Goal: Transaction & Acquisition: Purchase product/service

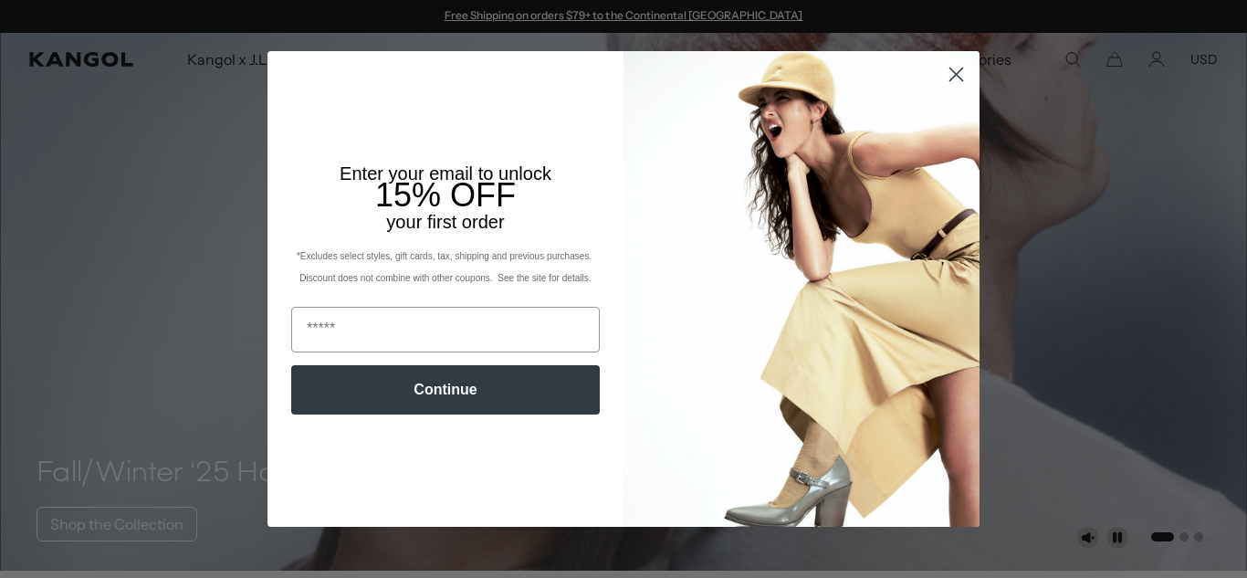
click at [960, 78] on icon "Close dialog" at bounding box center [957, 74] width 13 height 13
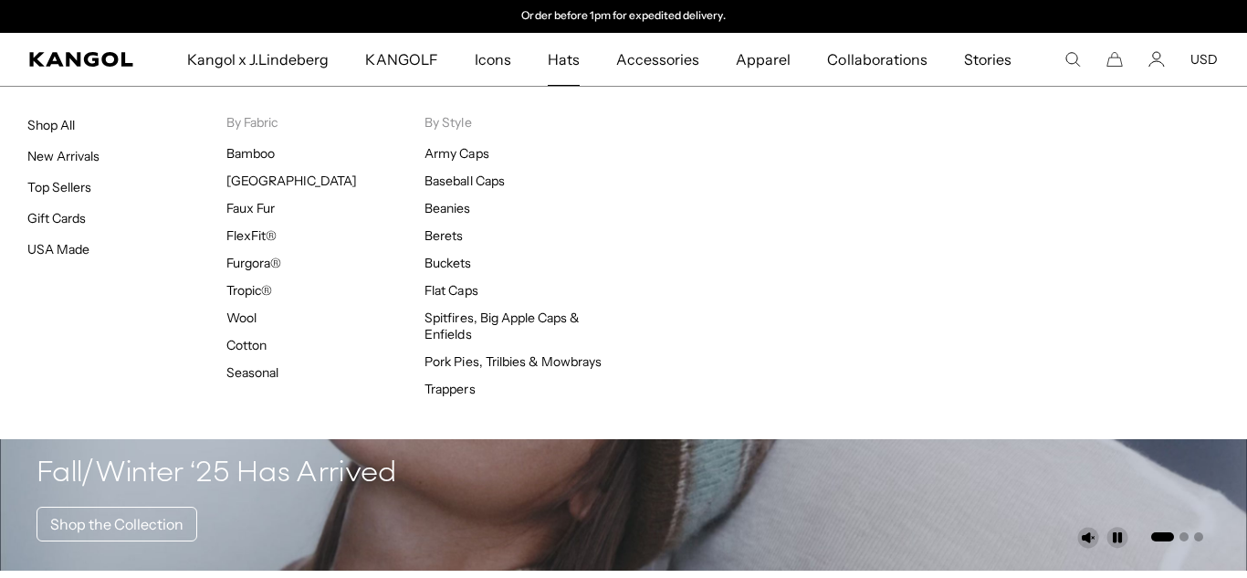
scroll to position [0, 376]
click at [456, 209] on link "Beanies" at bounding box center [448, 208] width 46 height 16
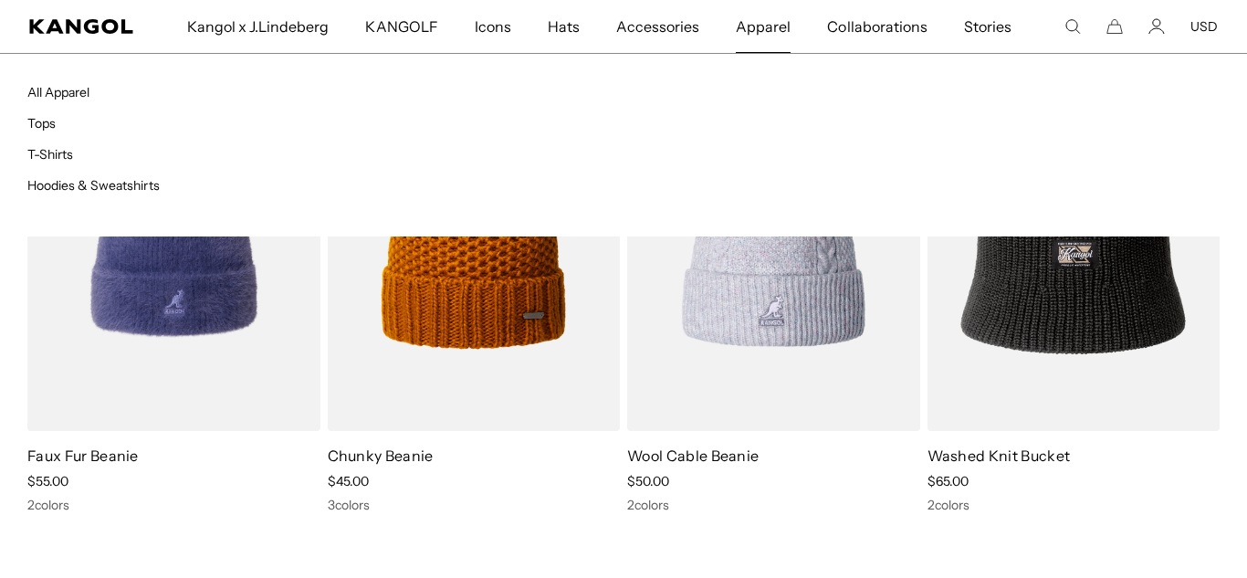
click at [751, 31] on span "Apparel" at bounding box center [763, 26] width 55 height 53
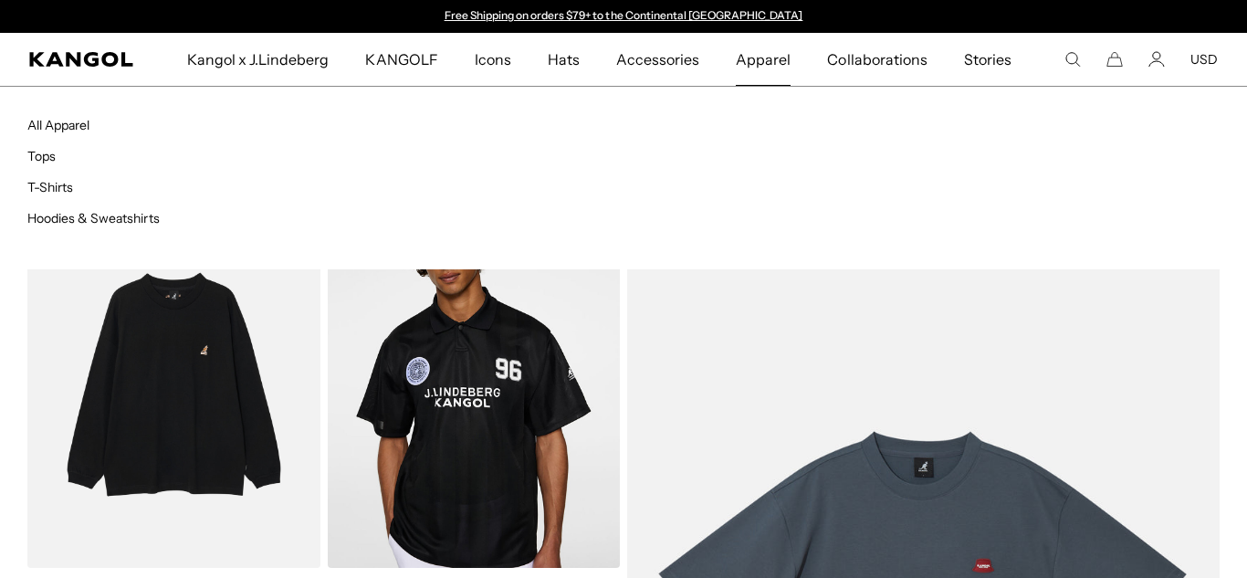
click at [749, 60] on span "Apparel" at bounding box center [763, 59] width 55 height 53
click at [70, 126] on link "All Apparel" at bounding box center [58, 125] width 62 height 16
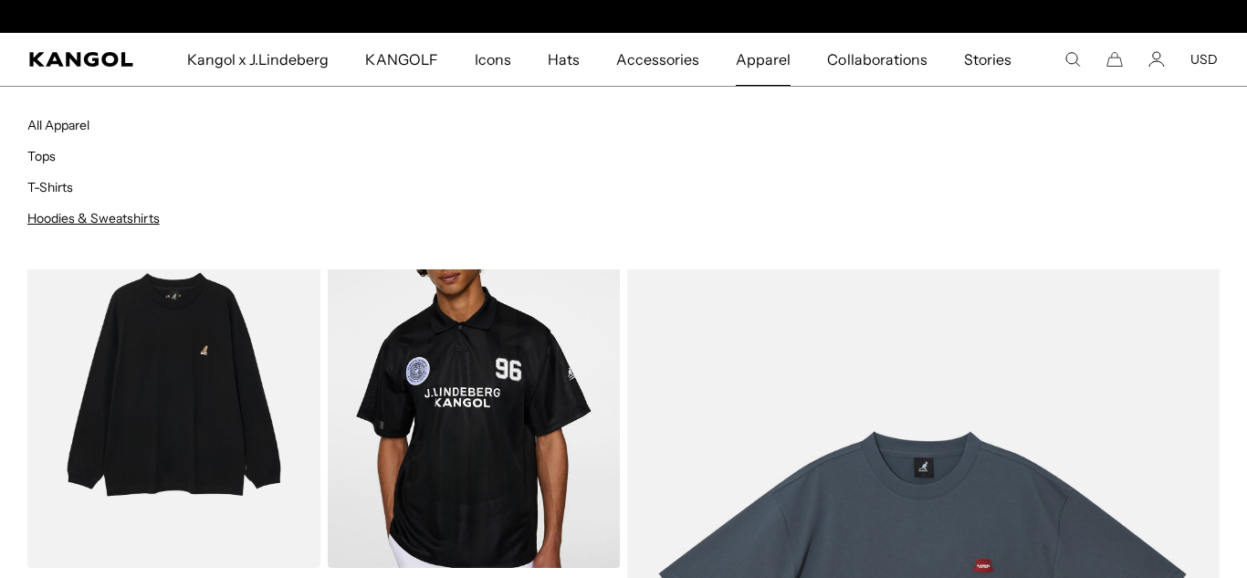
scroll to position [0, 376]
click at [62, 220] on link "Hoodies & Sweatshirts" at bounding box center [93, 218] width 132 height 16
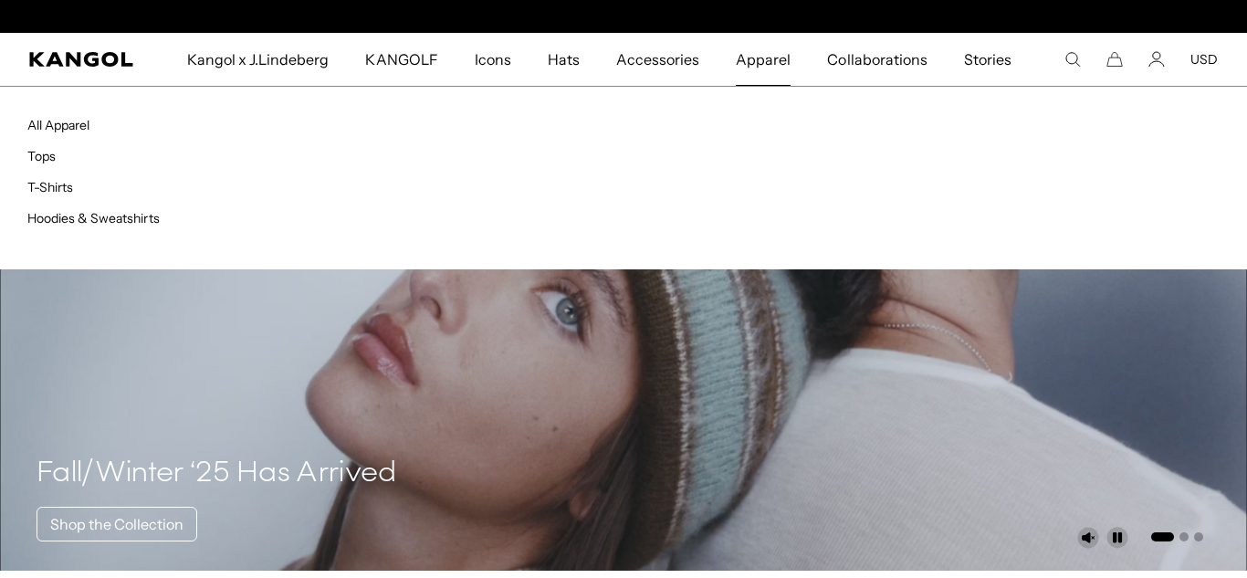
scroll to position [0, 376]
click at [79, 129] on link "All Apparel" at bounding box center [58, 125] width 62 height 16
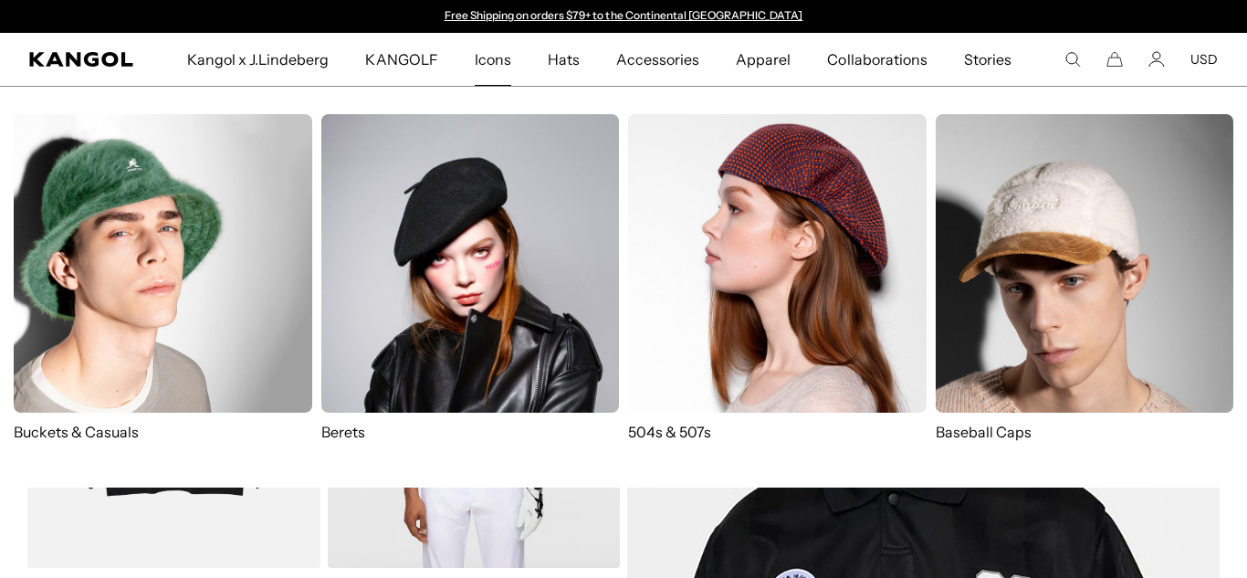
click at [490, 68] on span "Icons" at bounding box center [493, 59] width 37 height 53
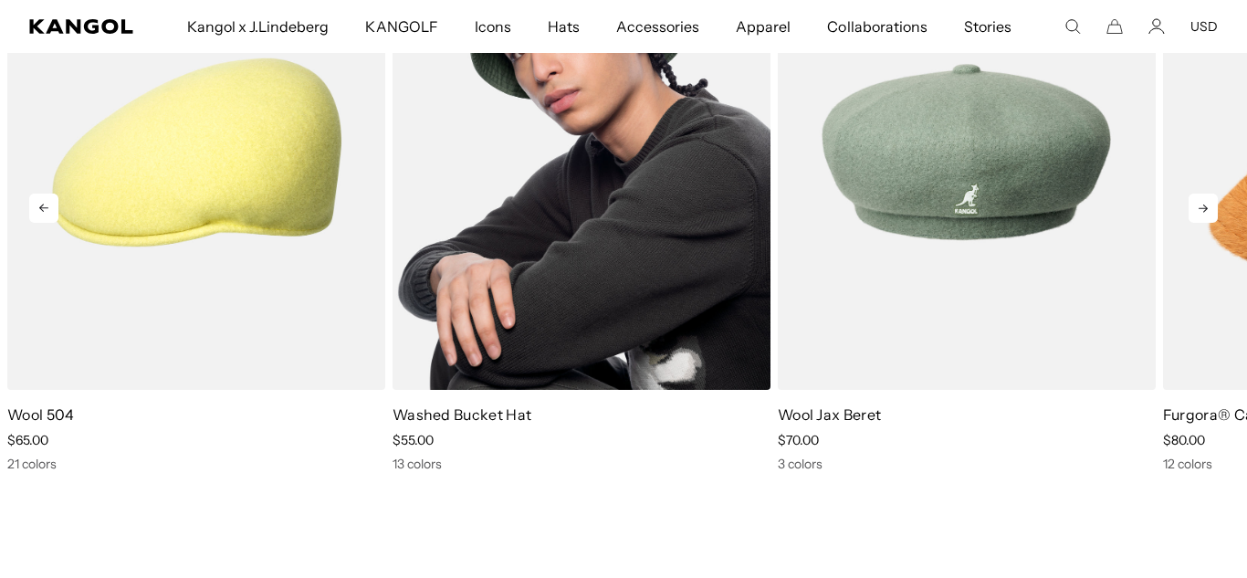
scroll to position [0, 376]
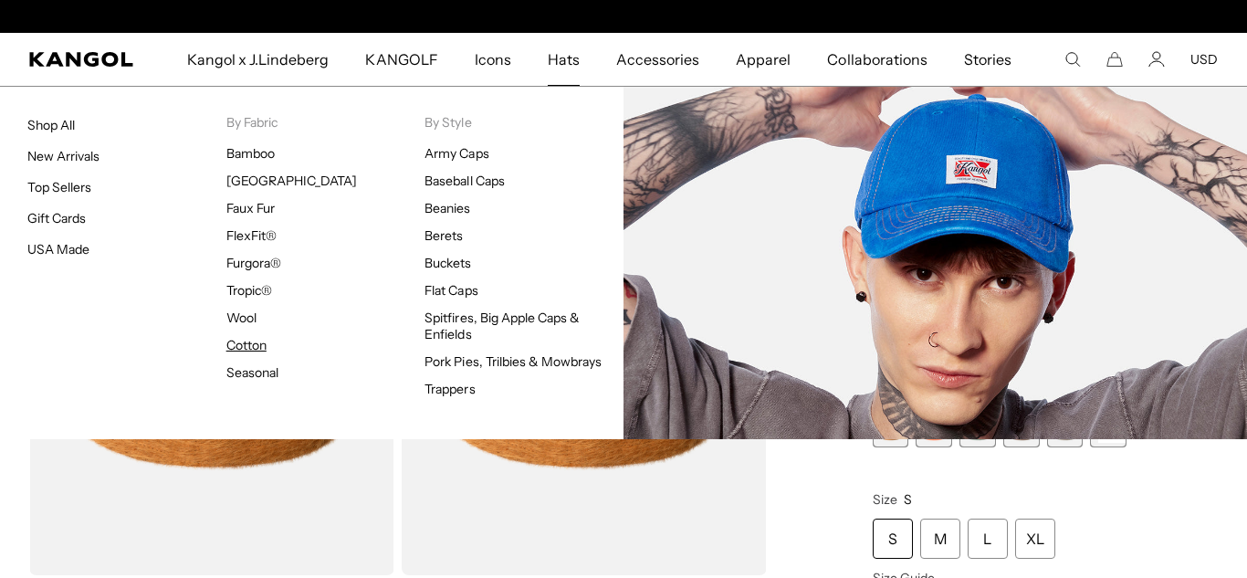
scroll to position [0, 376]
click at [249, 348] on link "Cotton" at bounding box center [246, 345] width 40 height 16
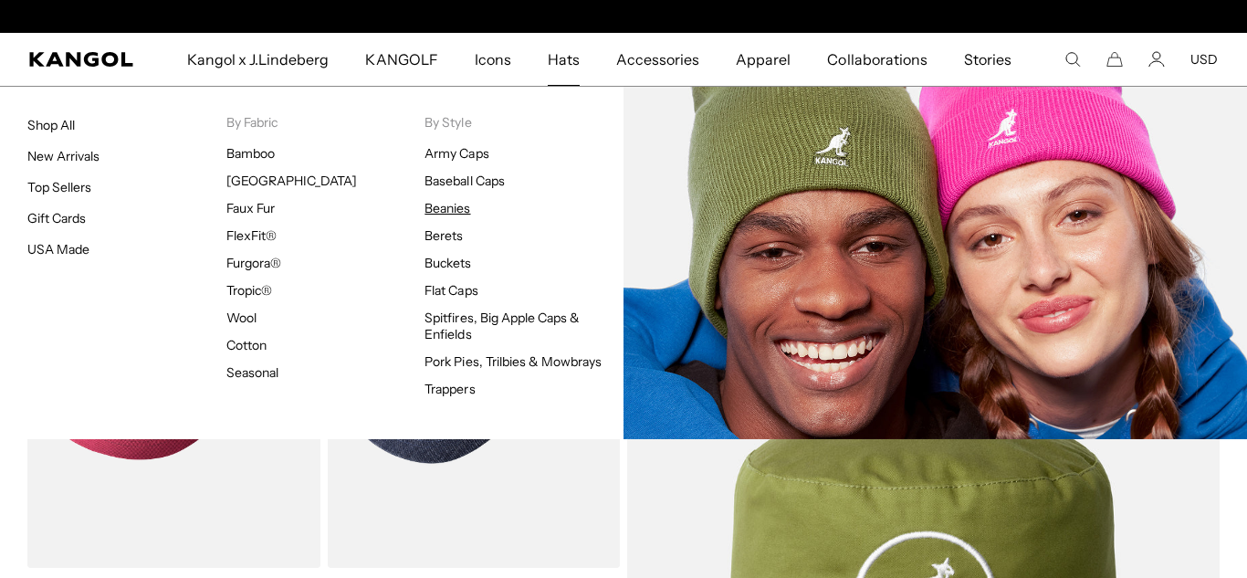
click at [468, 208] on link "Beanies" at bounding box center [448, 208] width 46 height 16
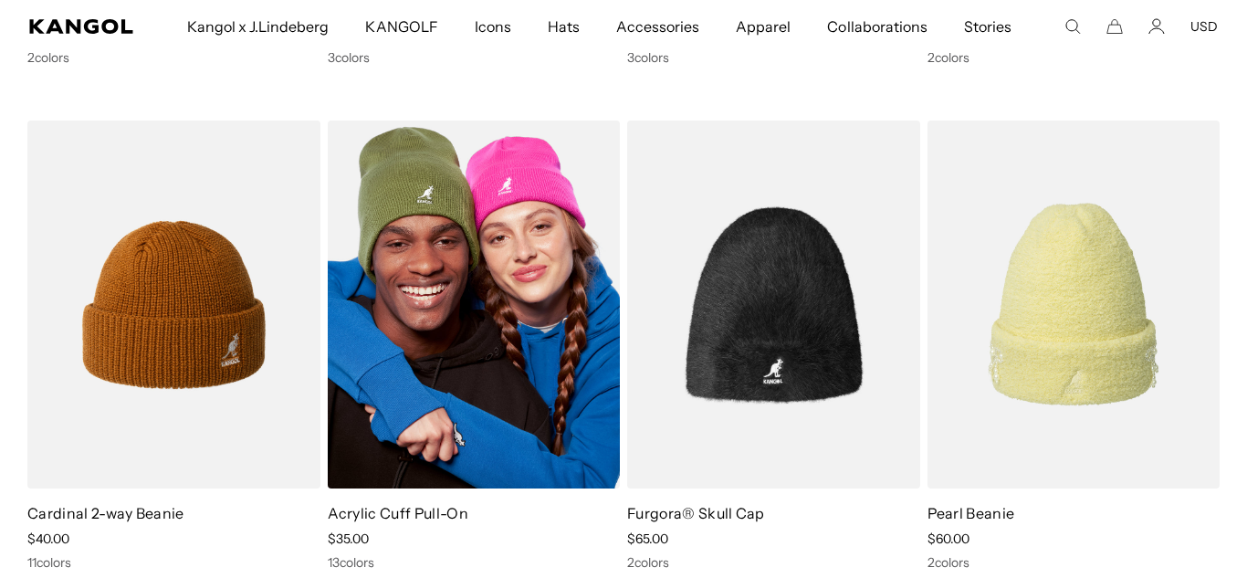
click at [478, 320] on img at bounding box center [474, 304] width 293 height 367
click at [468, 346] on img at bounding box center [474, 304] width 293 height 367
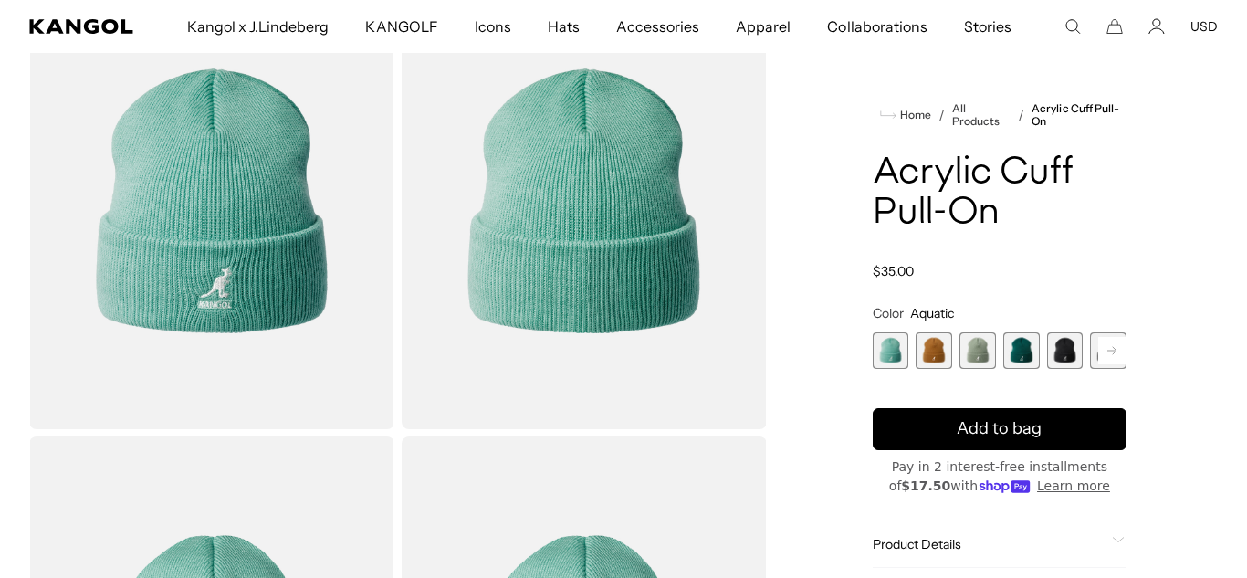
click at [938, 348] on span "2 of 13" at bounding box center [934, 350] width 37 height 37
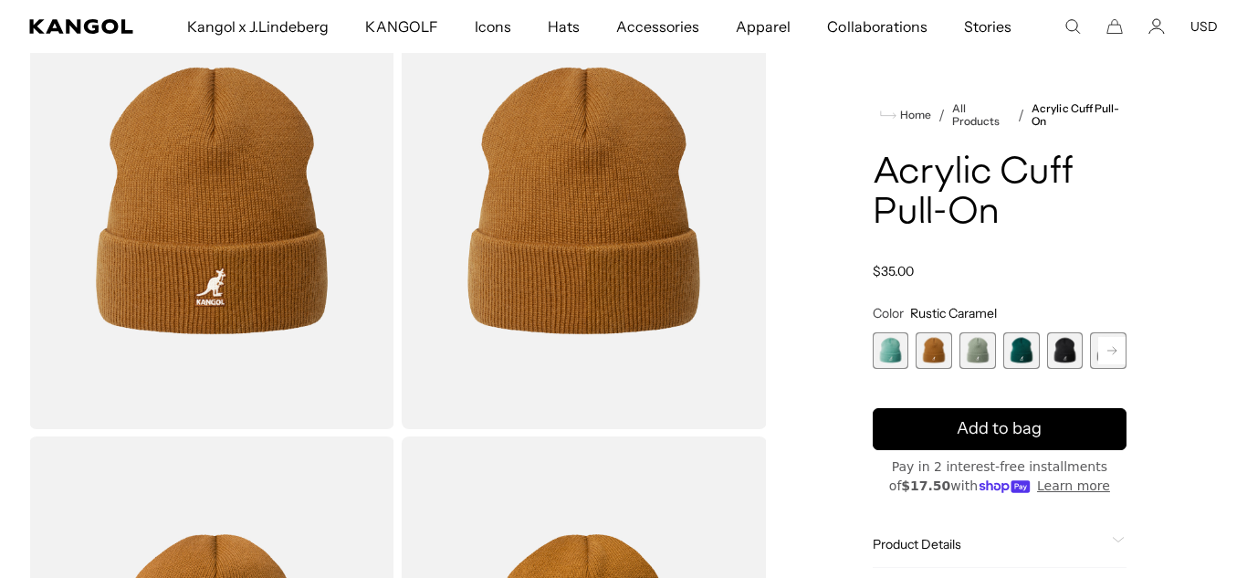
scroll to position [0, 376]
click at [974, 354] on span "3 of 13" at bounding box center [978, 350] width 37 height 37
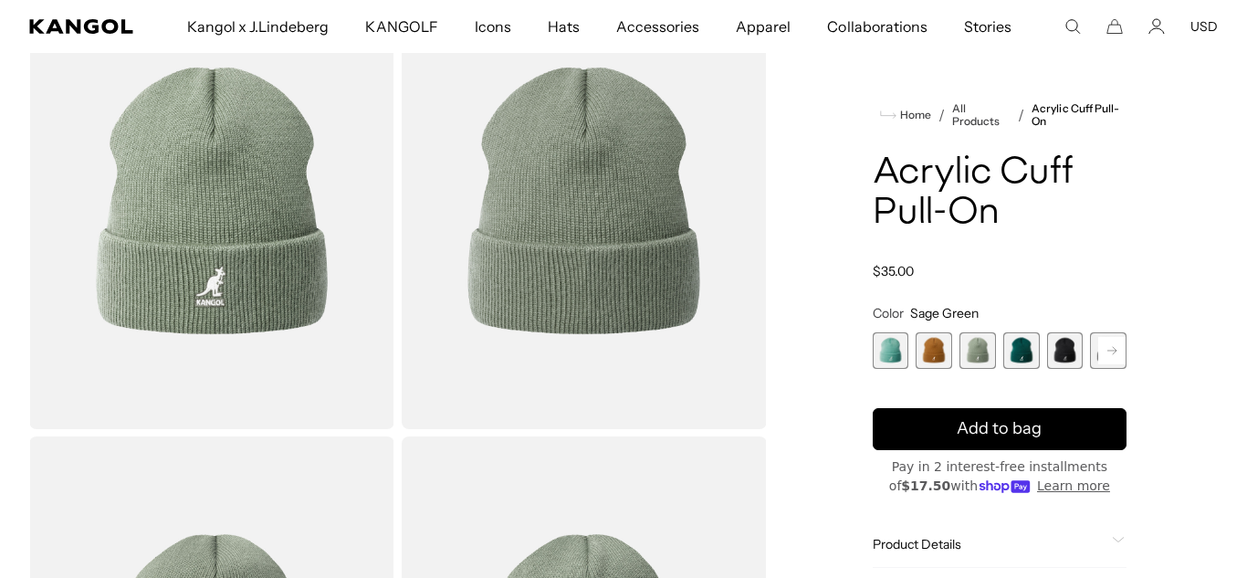
click at [1020, 354] on span "4 of 13" at bounding box center [1022, 350] width 37 height 37
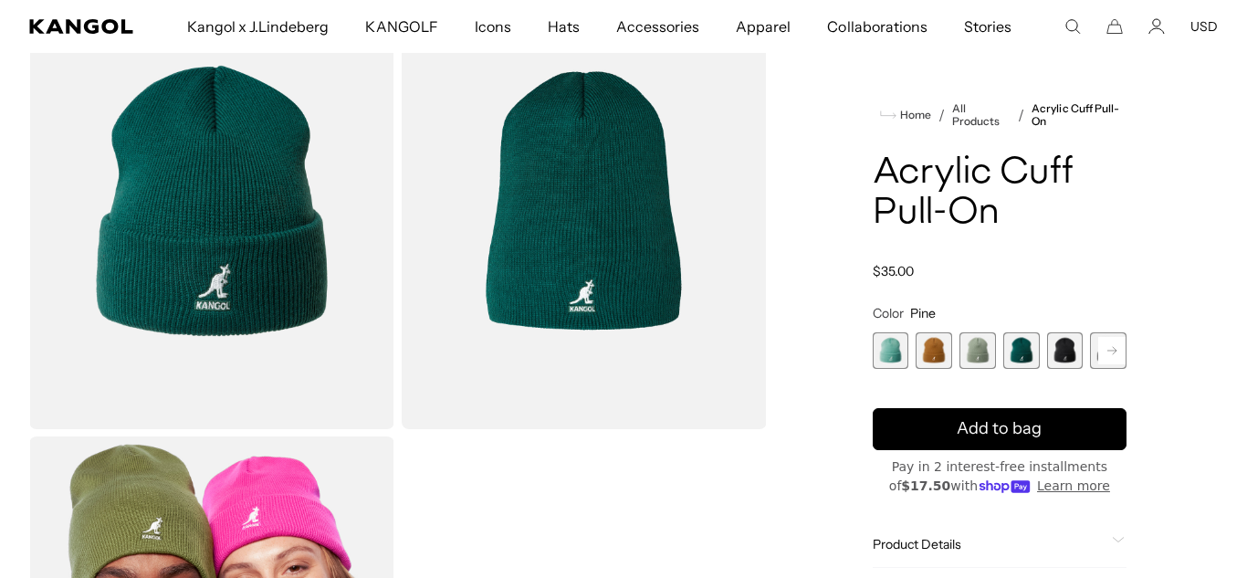
scroll to position [0, 376]
click at [1060, 361] on span "5 of 13" at bounding box center [1065, 350] width 37 height 37
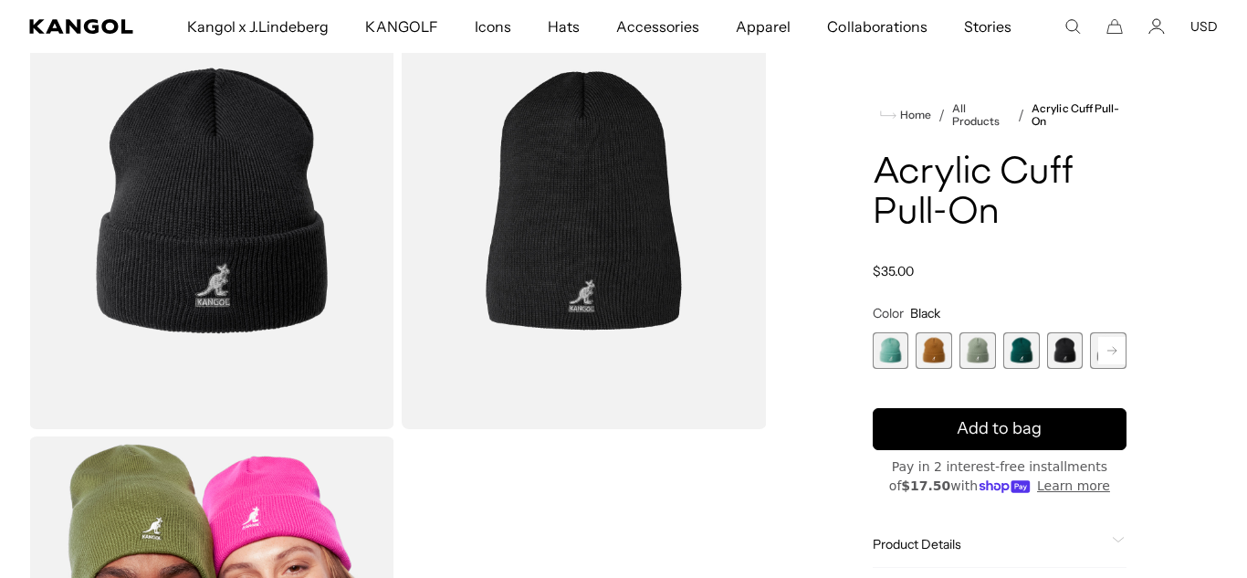
click at [1109, 359] on rect at bounding box center [1111, 350] width 27 height 27
click at [1075, 355] on span "6 of 13" at bounding box center [1065, 350] width 37 height 37
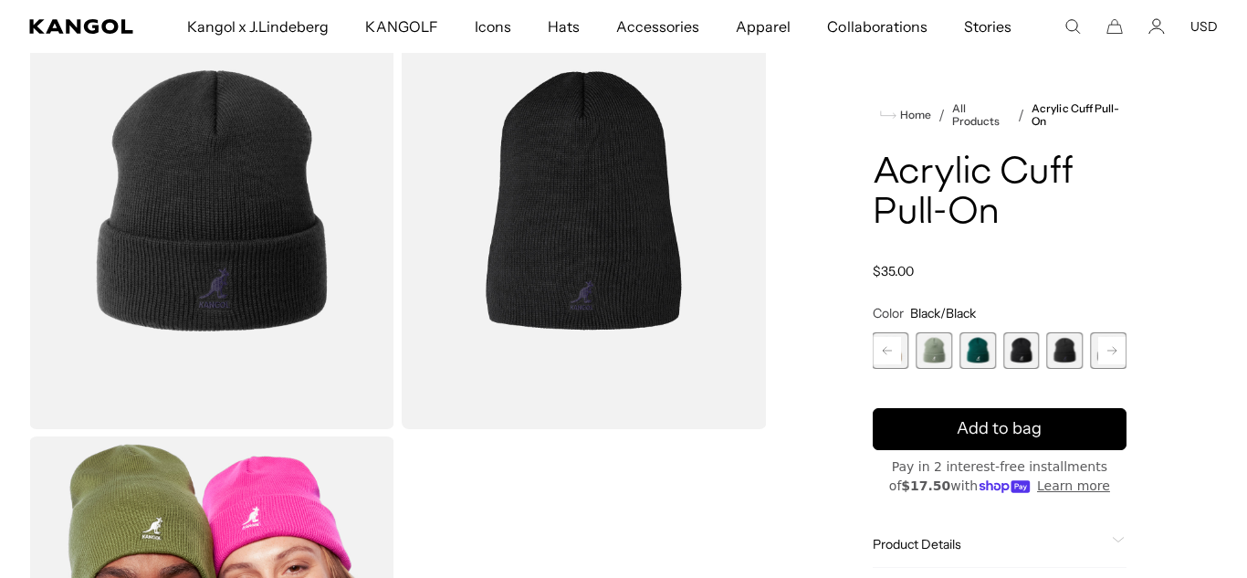
scroll to position [0, 376]
click at [1109, 357] on rect at bounding box center [1111, 350] width 27 height 27
click at [1067, 352] on span "7 of 13" at bounding box center [1065, 350] width 37 height 37
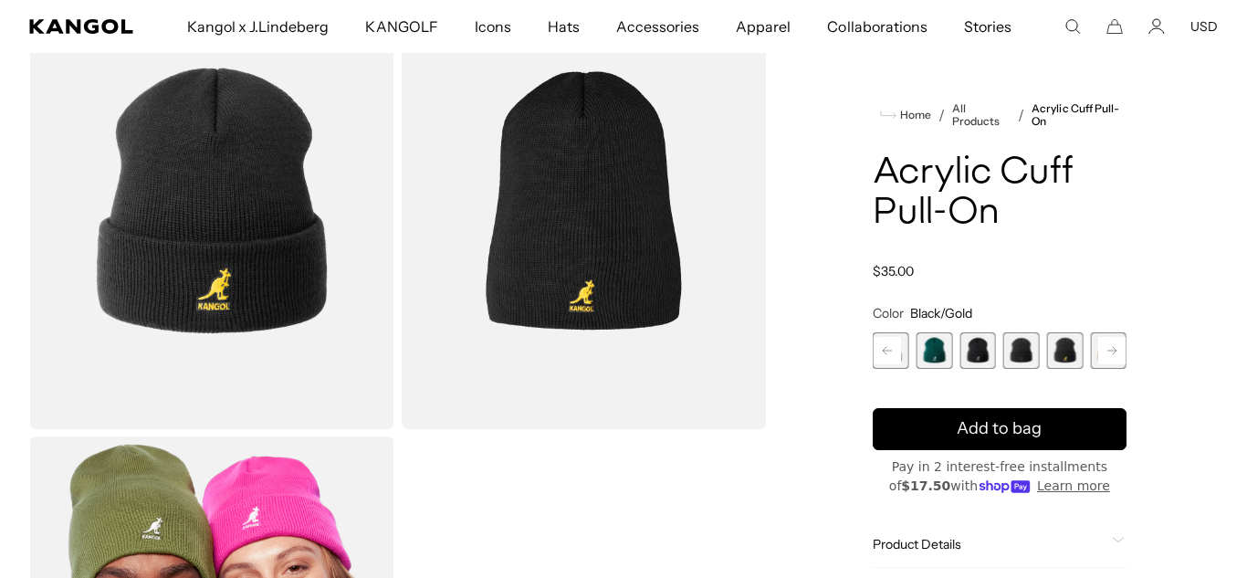
scroll to position [0, 376]
click at [1101, 349] on rect at bounding box center [1111, 350] width 27 height 27
click at [1074, 352] on span "8 of 13" at bounding box center [1065, 350] width 37 height 37
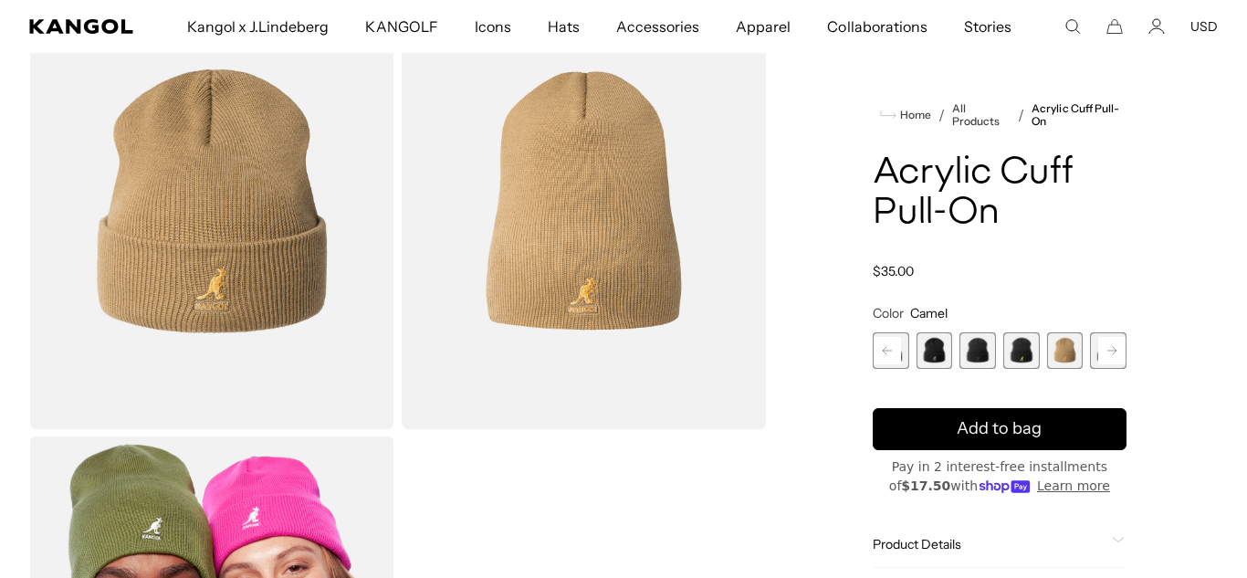
click at [1105, 349] on rect at bounding box center [1111, 350] width 27 height 27
click at [1062, 353] on span "9 of 13" at bounding box center [1065, 350] width 37 height 37
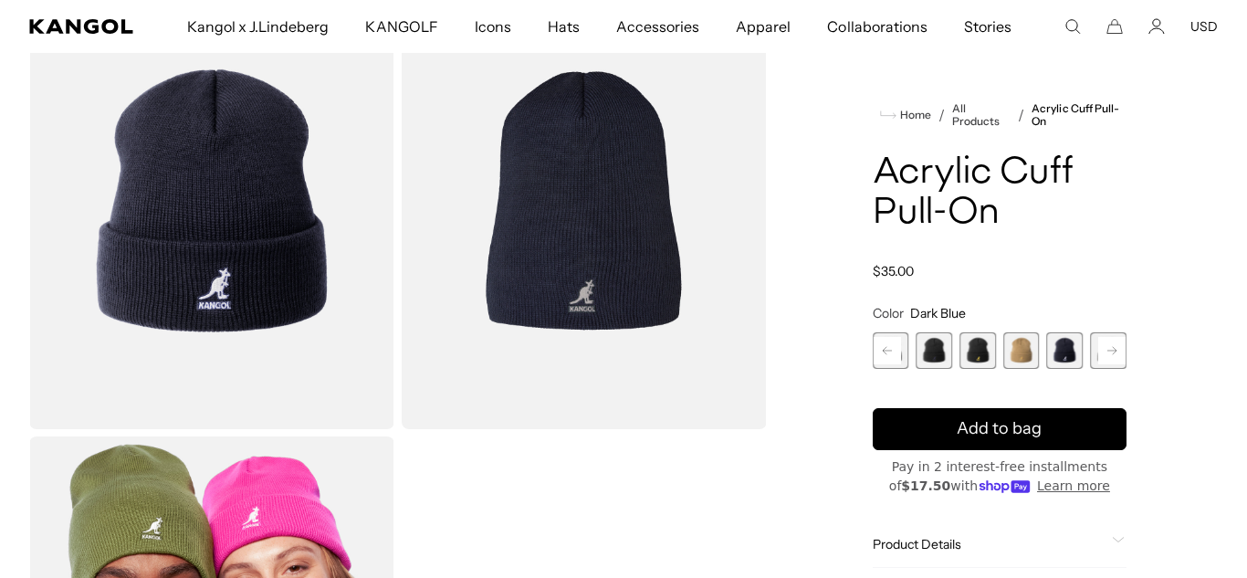
click at [1108, 355] on rect at bounding box center [1111, 350] width 27 height 27
click at [1063, 345] on span "10 of 13" at bounding box center [1065, 350] width 37 height 37
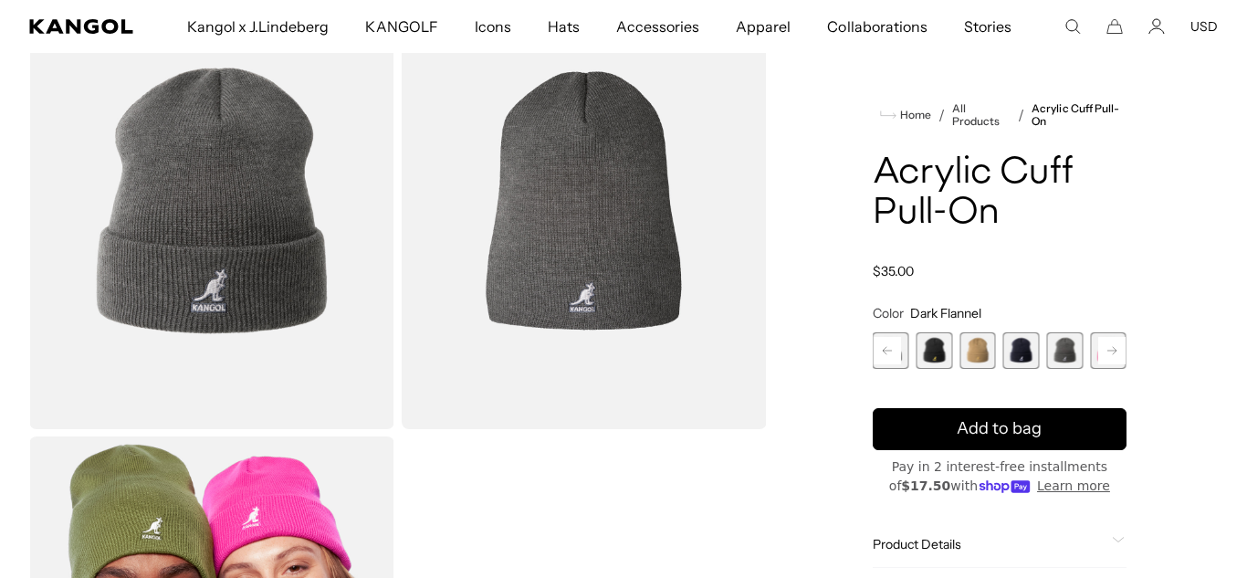
click at [1113, 352] on icon at bounding box center [1112, 350] width 9 height 7
click at [1067, 349] on span "11 of 13" at bounding box center [1065, 350] width 37 height 37
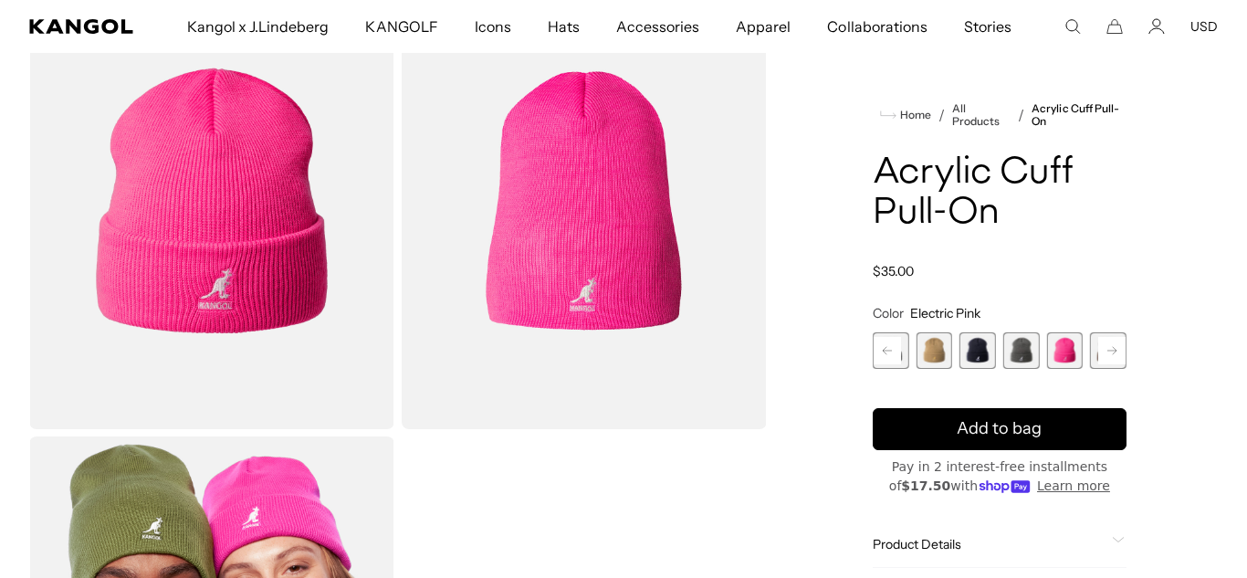
click at [1109, 355] on rect at bounding box center [1111, 350] width 27 height 27
click at [1103, 354] on span "13 of 13" at bounding box center [1108, 350] width 37 height 37
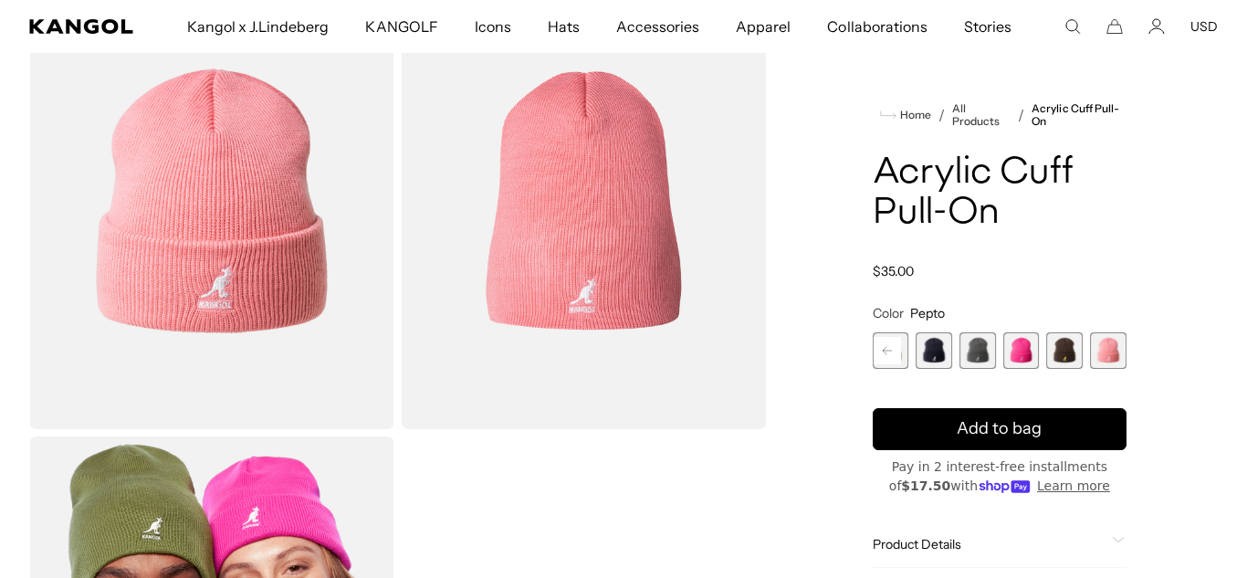
scroll to position [0, 376]
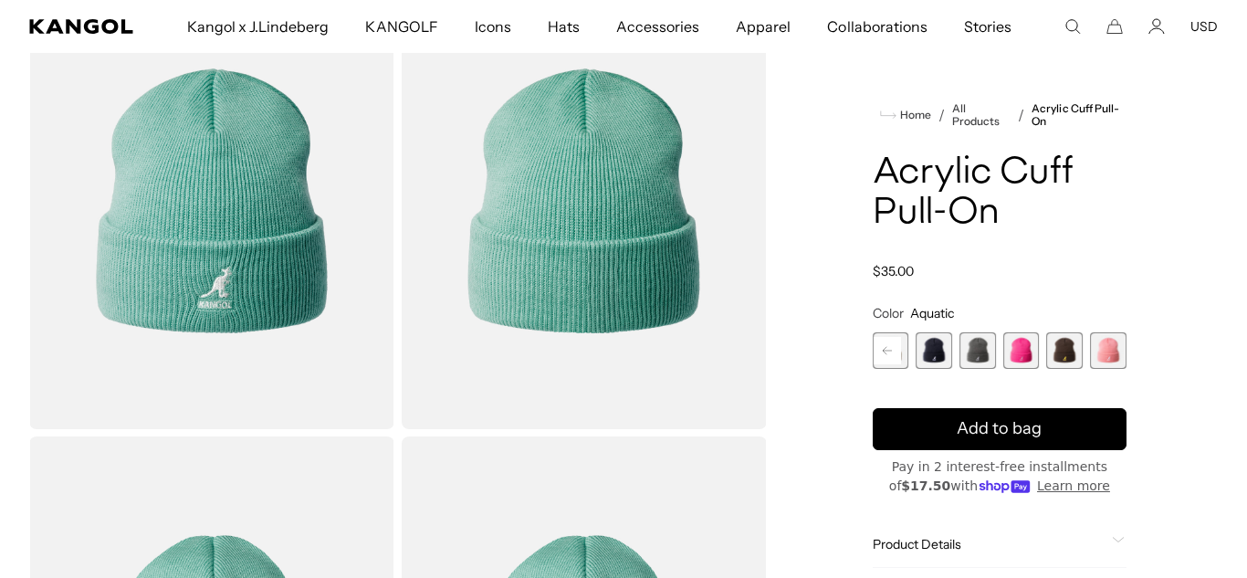
scroll to position [156, 0]
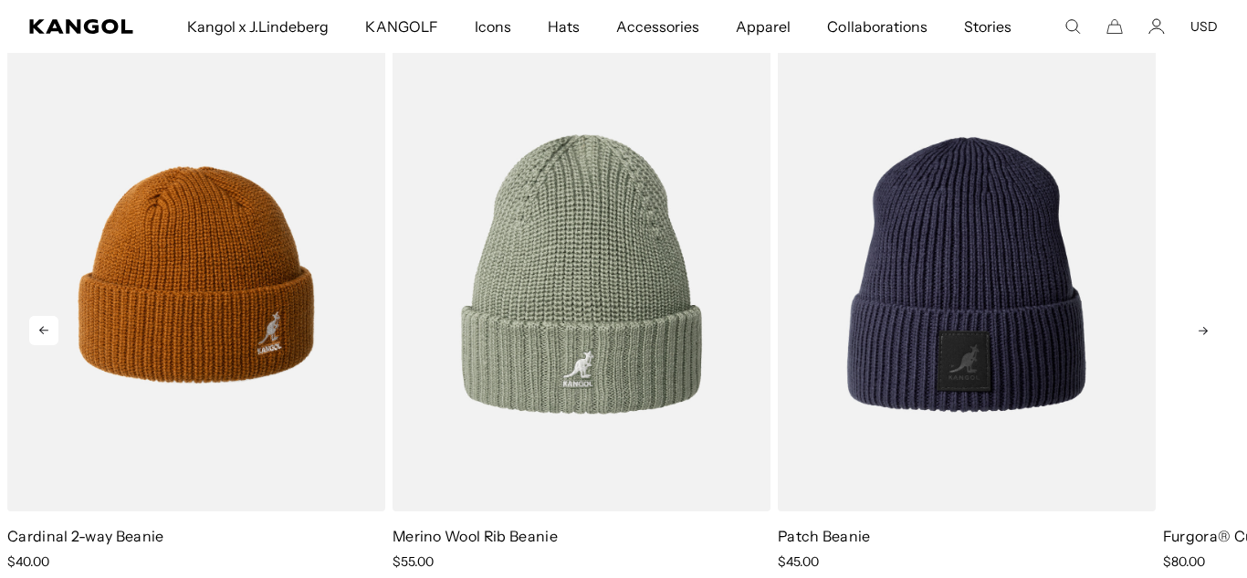
scroll to position [0, 376]
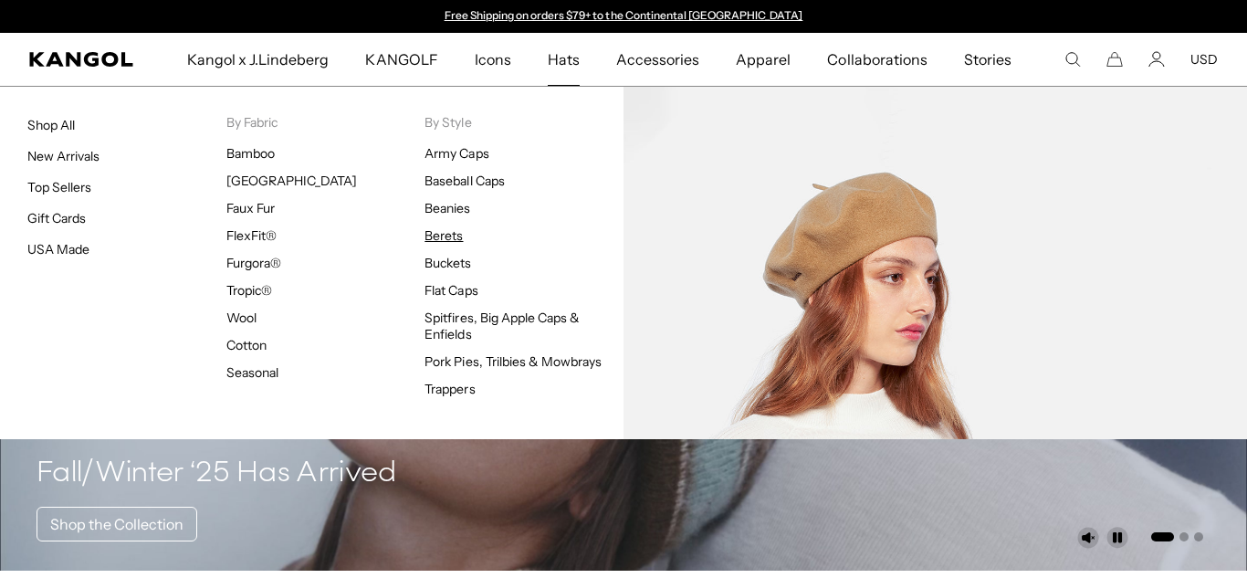
scroll to position [0, 376]
click at [454, 236] on link "Berets" at bounding box center [444, 235] width 38 height 16
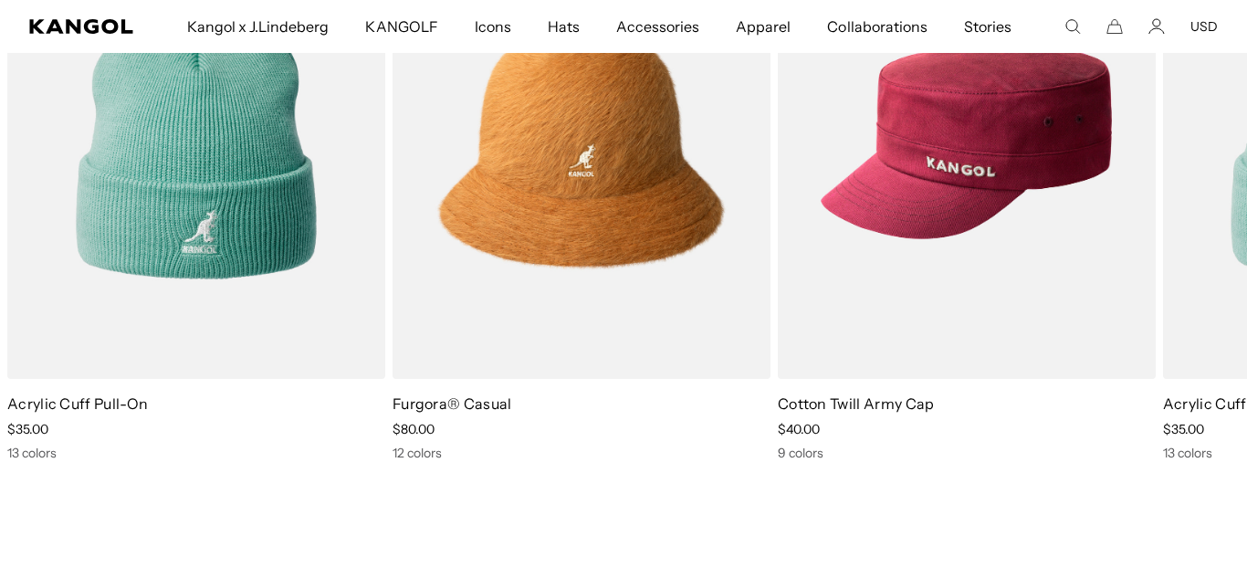
scroll to position [0, 376]
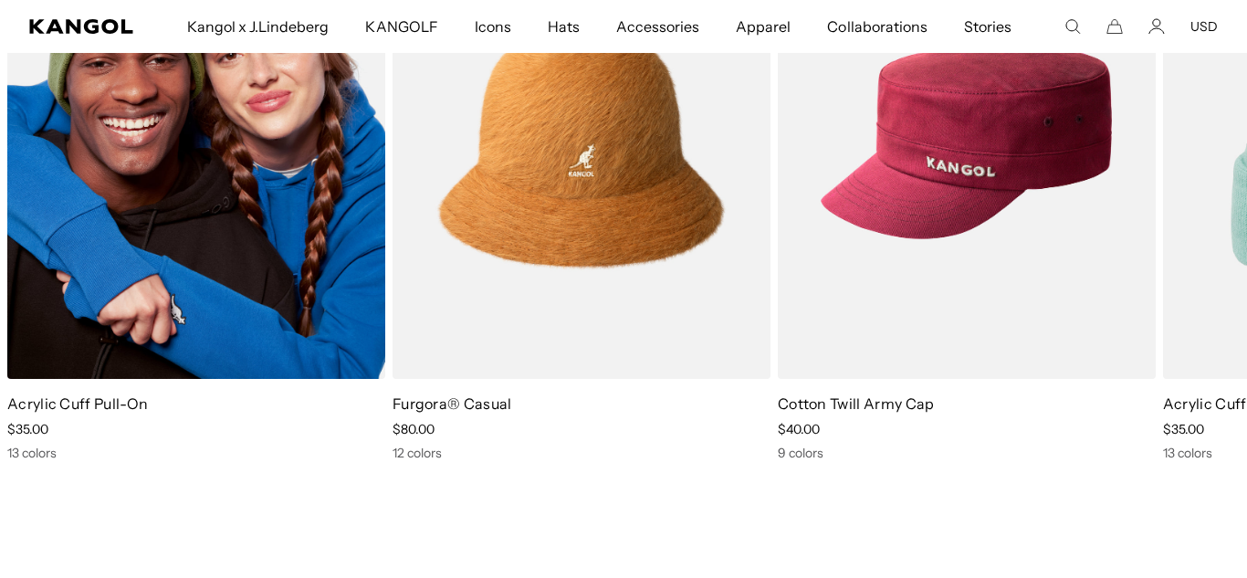
click at [150, 276] on img "1 of 3" at bounding box center [196, 141] width 378 height 475
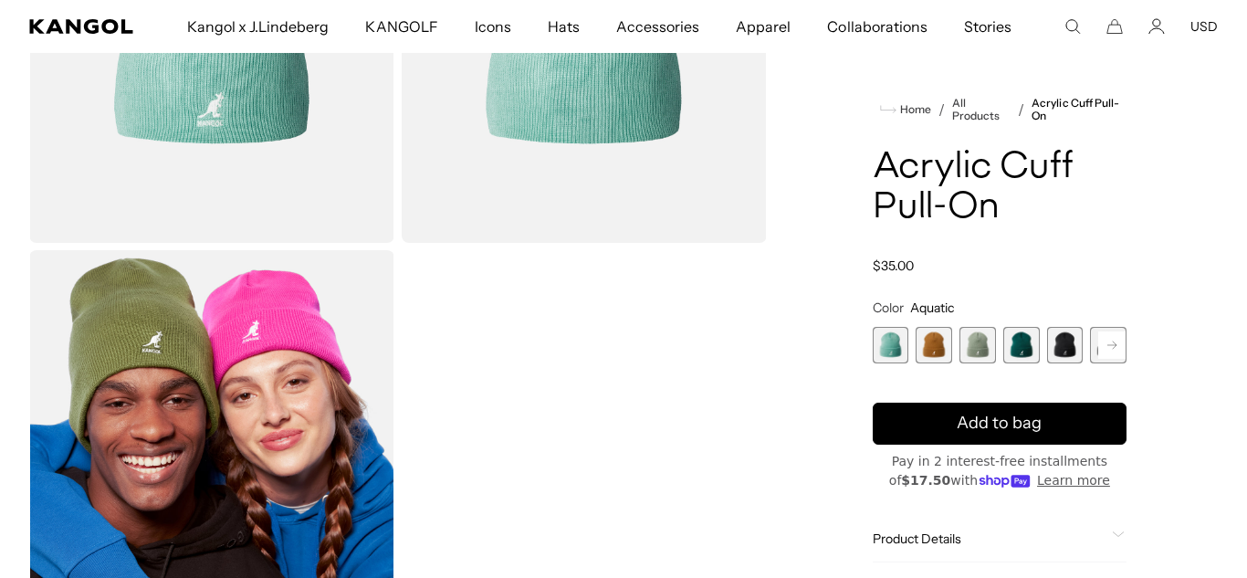
scroll to position [0, 376]
click at [1209, 156] on div "Home / All Products / Acrylic Cuff Pull-On Acrylic Cuff Pull-On Regular price $…" at bounding box center [1000, 14] width 436 height 1384
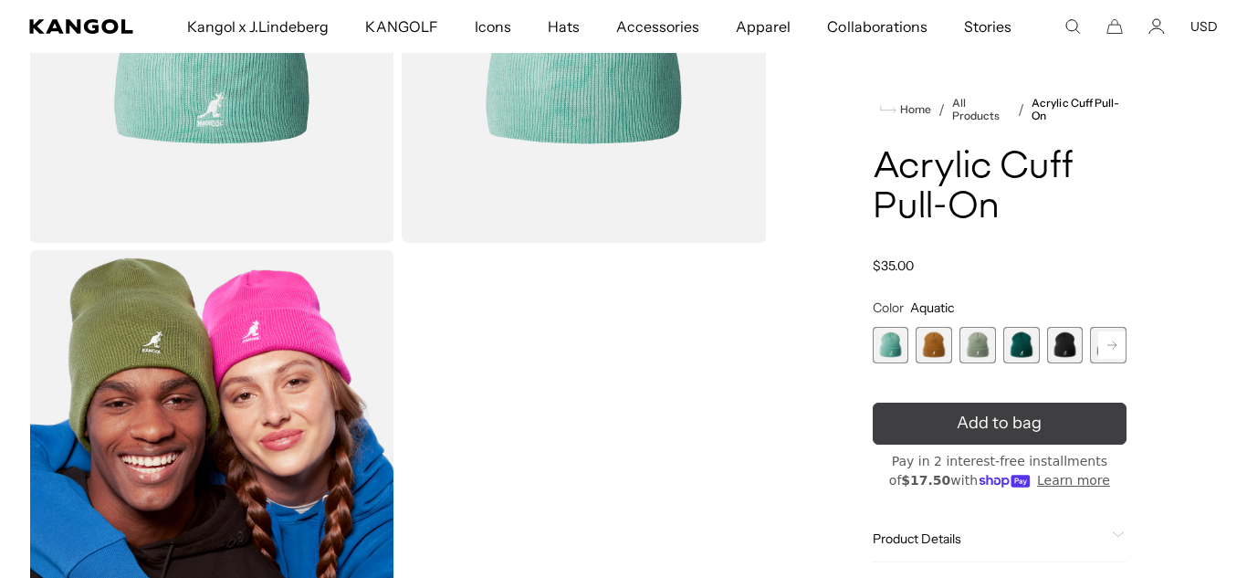
scroll to position [0, 0]
click at [966, 428] on span "Add to bag" at bounding box center [999, 423] width 85 height 25
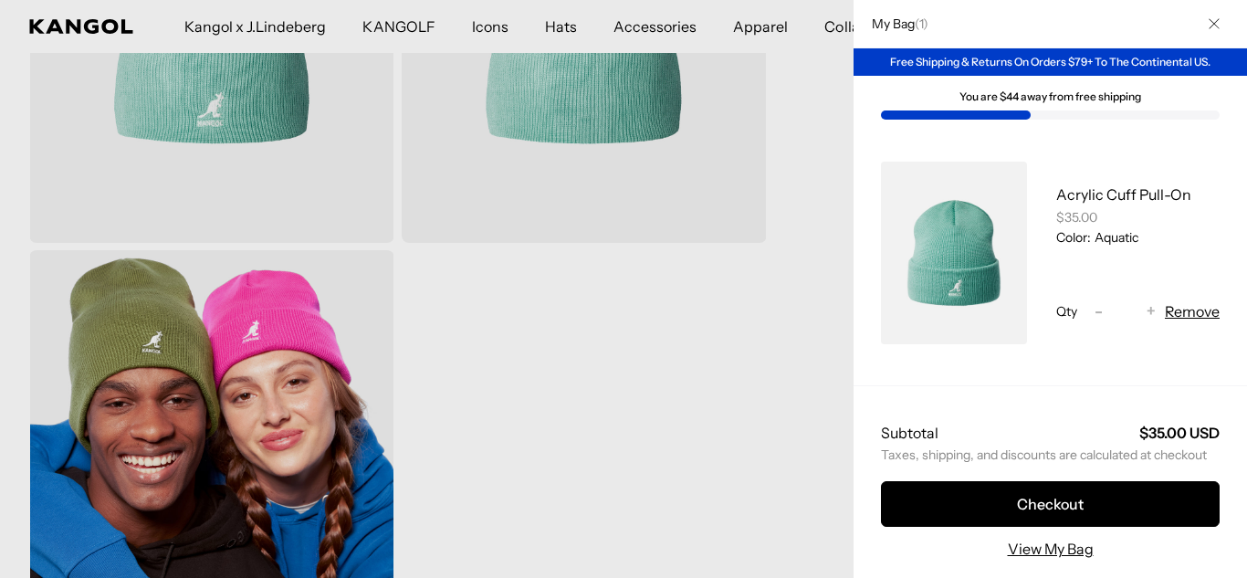
scroll to position [0, 376]
click at [1218, 21] on icon "Close" at bounding box center [1214, 23] width 11 height 11
